Goal: Task Accomplishment & Management: Use online tool/utility

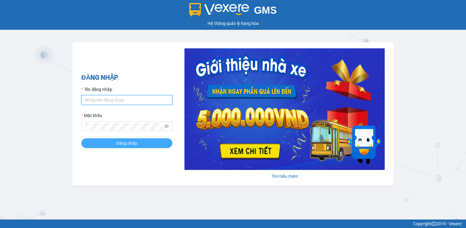
type input "hang.quehuong"
click at [101, 143] on button "Đăng nhập" at bounding box center [126, 143] width 91 height 10
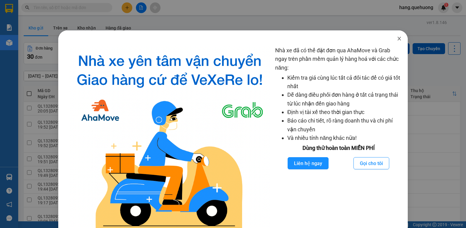
drag, startPoint x: 395, startPoint y: 42, endPoint x: 111, endPoint y: 74, distance: 285.5
click at [394, 44] on span "Close" at bounding box center [399, 38] width 17 height 17
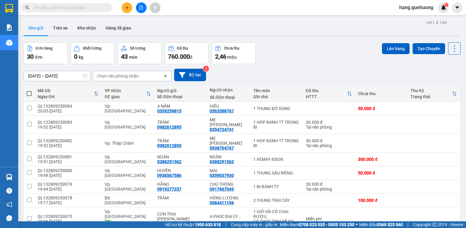
click at [30, 95] on span at bounding box center [29, 93] width 5 height 5
click at [29, 90] on input "checkbox" at bounding box center [29, 90] width 0 height 0
checkbox input "true"
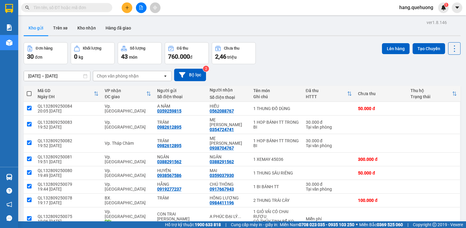
checkbox input "true"
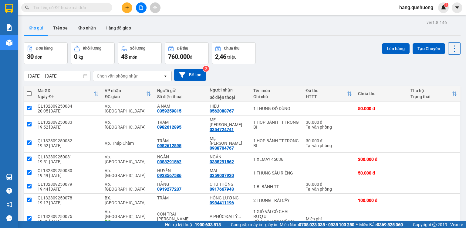
checkbox input "true"
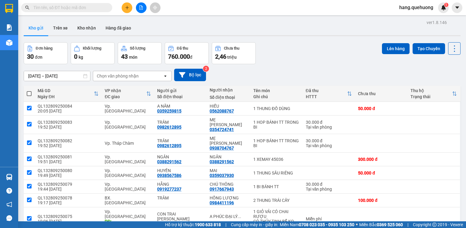
checkbox input "true"
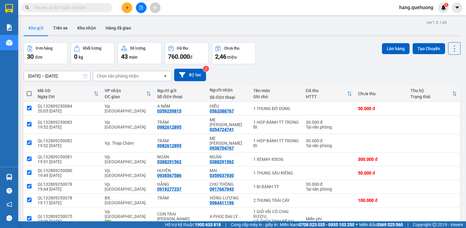
checkbox input "true"
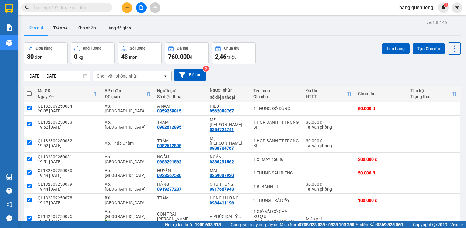
checkbox input "true"
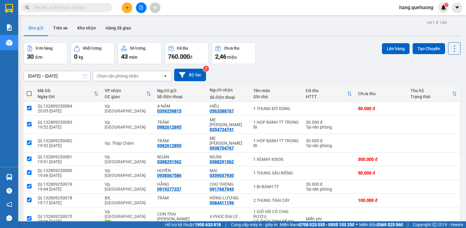
checkbox input "true"
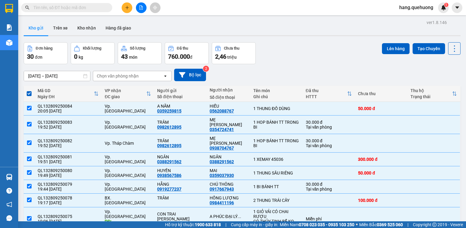
drag, startPoint x: 388, startPoint y: 47, endPoint x: 344, endPoint y: 50, distance: 43.8
click at [386, 48] on button "Lên hàng" at bounding box center [396, 48] width 28 height 11
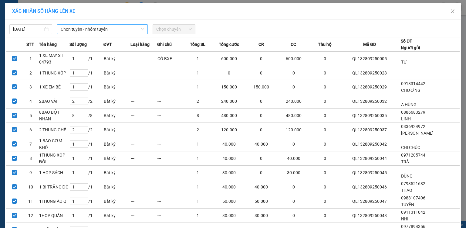
click at [85, 29] on span "Chọn tuyến - nhóm tuyến" at bounding box center [102, 29] width 83 height 9
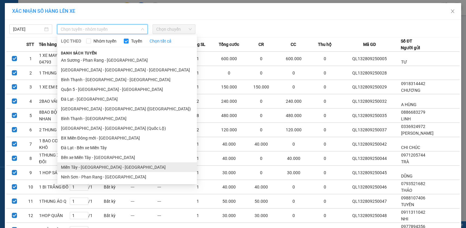
click at [86, 70] on ul "[GEOGRAPHIC_DATA] - [GEOGRAPHIC_DATA] - [GEOGRAPHIC_DATA] Quận 5 - [GEOGRAPHIC_…" at bounding box center [127, 118] width 140 height 125
click at [77, 168] on li "Miền Tây - [GEOGRAPHIC_DATA] - [GEOGRAPHIC_DATA]" at bounding box center [127, 167] width 140 height 10
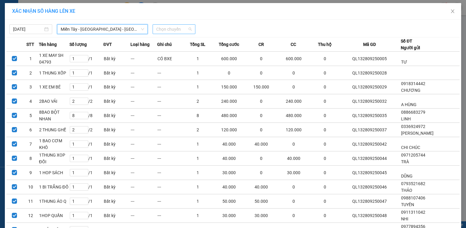
click at [180, 28] on span "Chọn chuyến" at bounding box center [174, 29] width 36 height 9
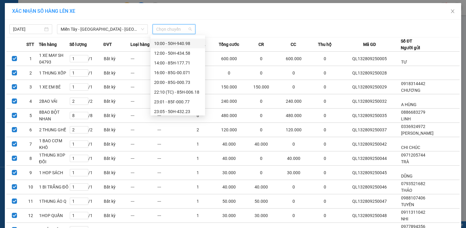
scroll to position [24, 0]
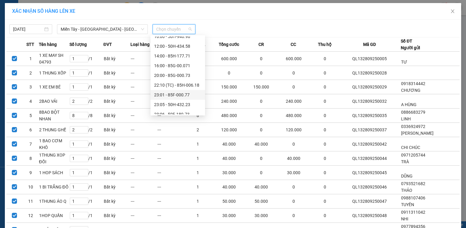
click at [187, 96] on div "23:01 - 85F-000.77" at bounding box center [177, 94] width 47 height 7
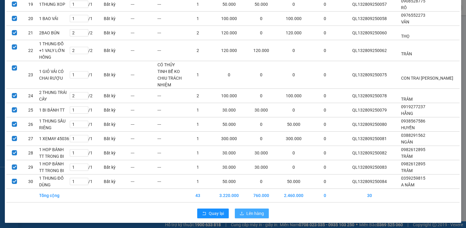
scroll to position [314, 0]
click at [247, 212] on span "Lên hàng" at bounding box center [255, 213] width 18 height 7
